Goal: Information Seeking & Learning: Learn about a topic

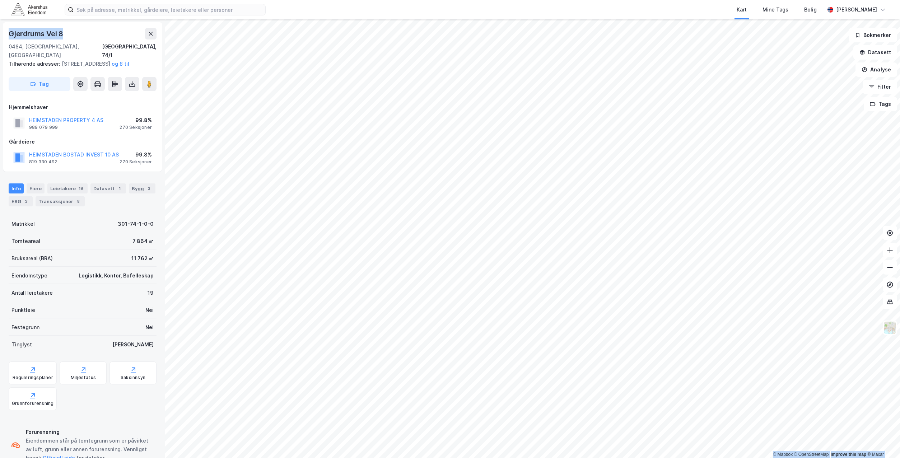
drag, startPoint x: 68, startPoint y: 33, endPoint x: -1, endPoint y: 39, distance: 69.2
click at [0, 39] on html "Kart Mine Tags Bolig [PERSON_NAME] © Mapbox © OpenStreetMap Improve this map © …" at bounding box center [450, 229] width 900 height 458
copy div "© Mapbox © OpenStreetMap Improve this map © Maxar [STREET_ADDRESS]"
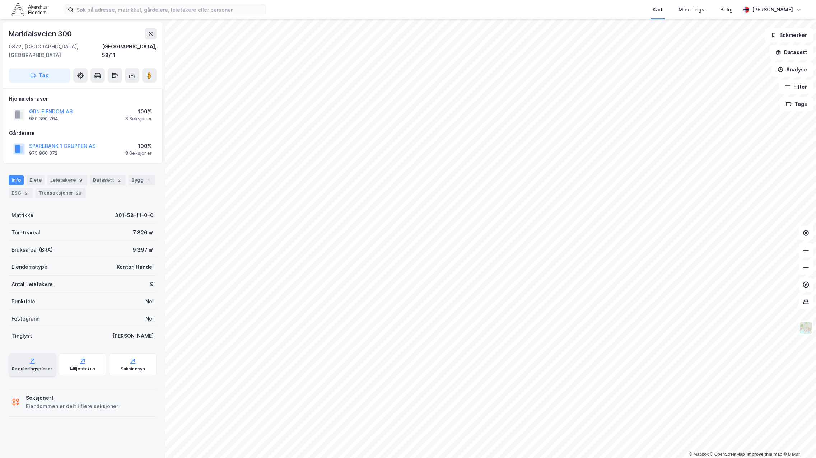
click at [34, 357] on icon at bounding box center [32, 360] width 7 height 7
click at [145, 360] on div "Saksinnsyn" at bounding box center [132, 364] width 47 height 23
